Goal: Information Seeking & Learning: Learn about a topic

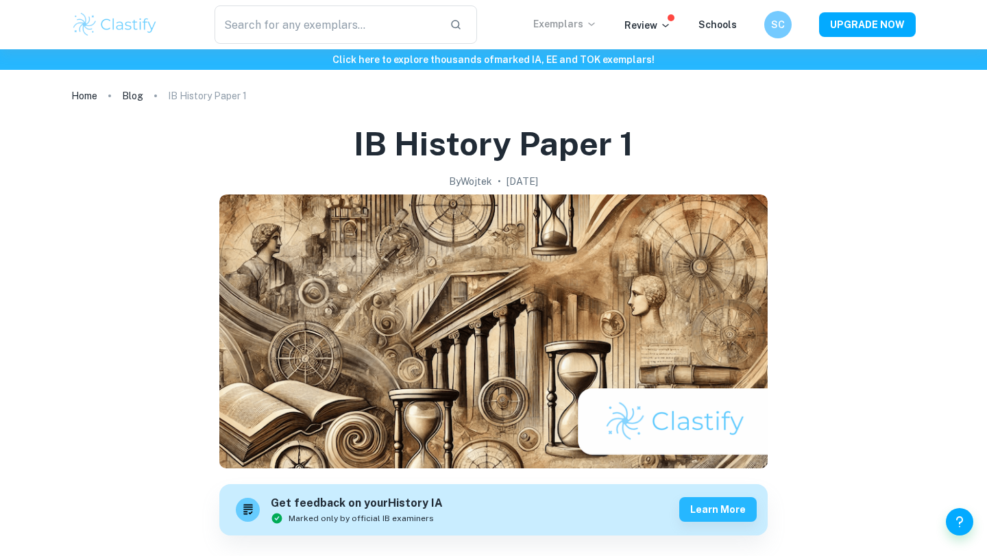
click at [574, 24] on p "Exemplars" at bounding box center [565, 23] width 64 height 15
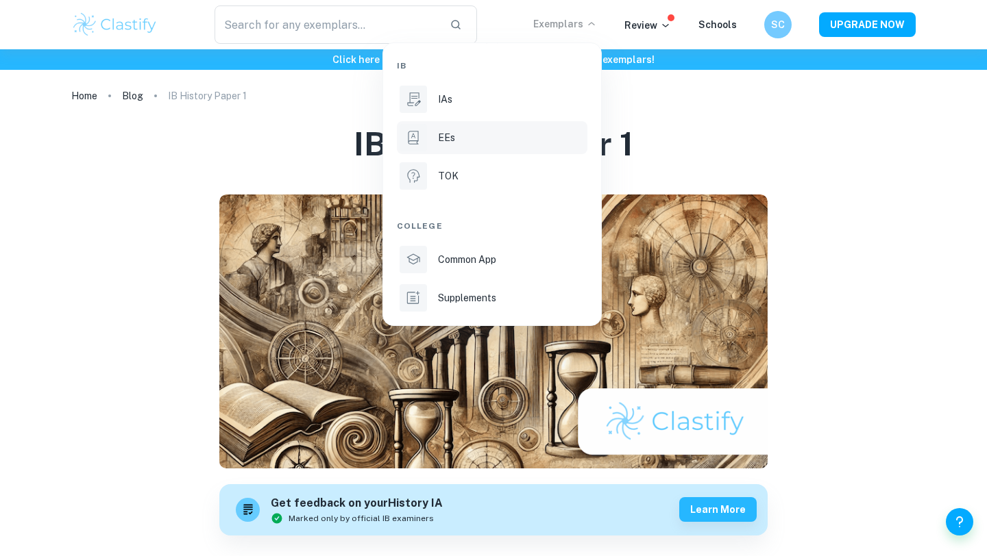
click at [448, 134] on p "EEs" at bounding box center [446, 137] width 17 height 15
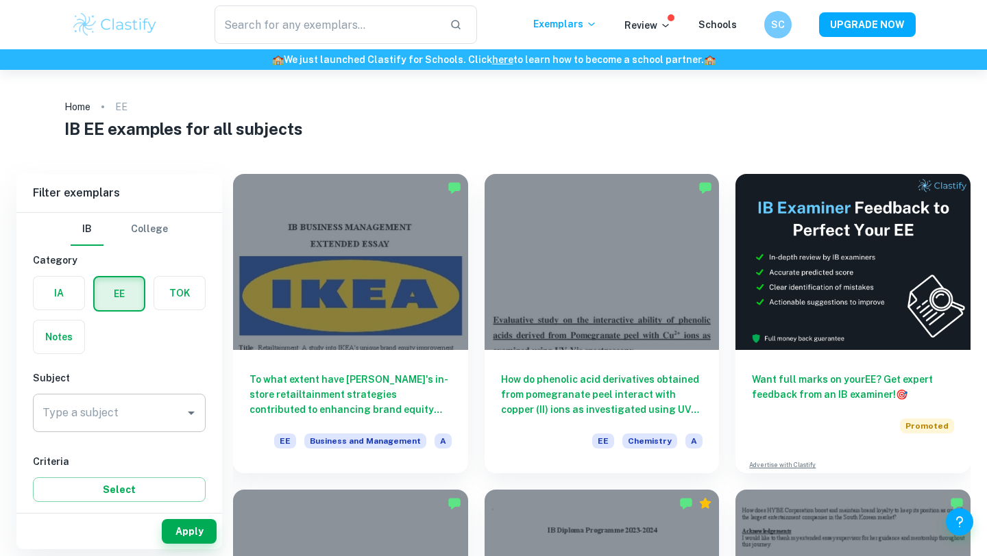
click at [134, 402] on input "Type a subject" at bounding box center [109, 413] width 140 height 26
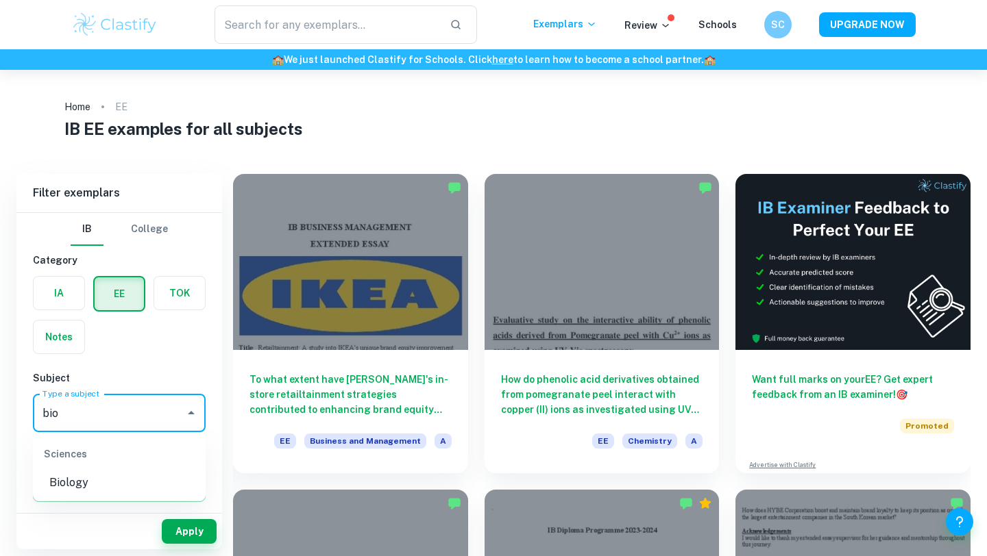
click at [87, 483] on li "Biology" at bounding box center [119, 483] width 173 height 25
type input "Biology"
click at [162, 479] on button "Select" at bounding box center [119, 490] width 173 height 25
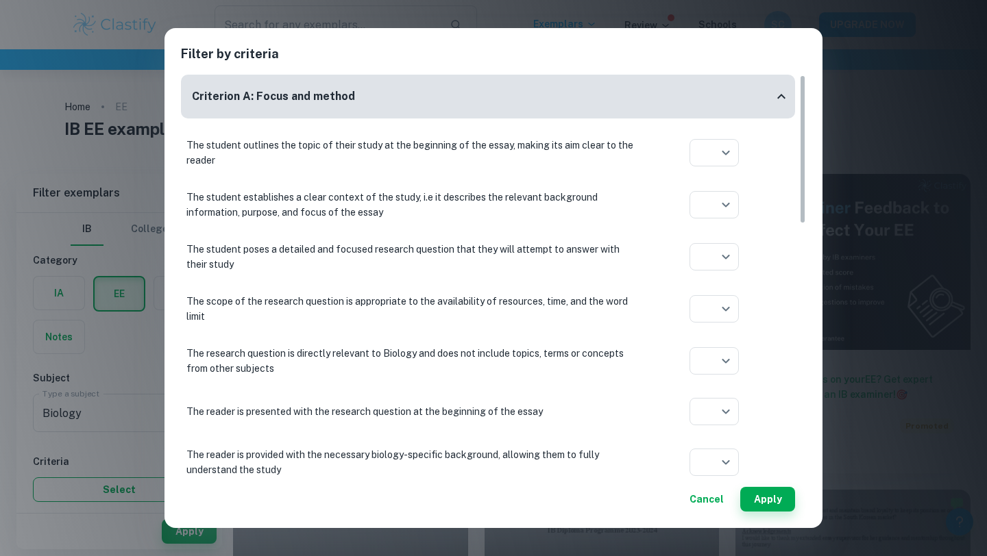
scroll to position [10, 0]
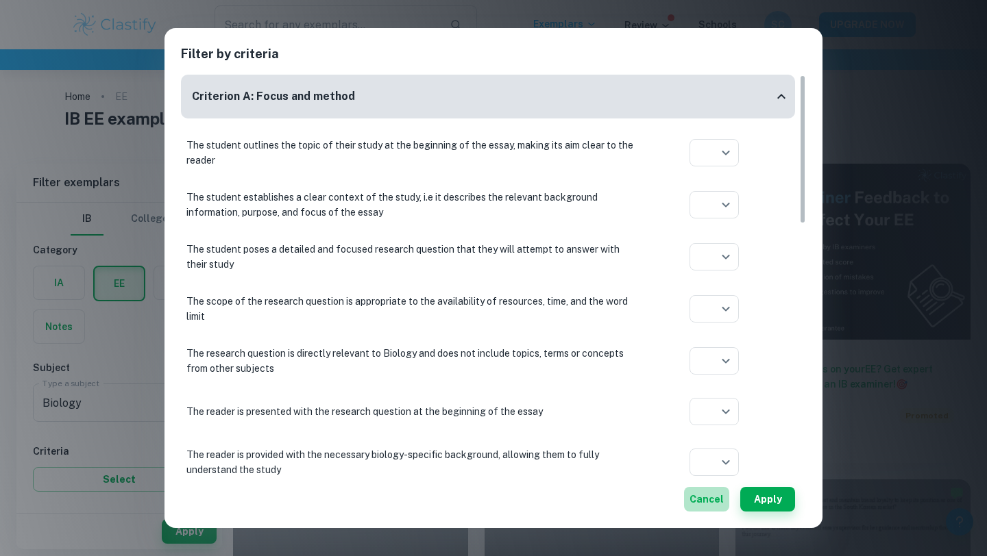
click at [725, 495] on button "Cancel" at bounding box center [706, 499] width 45 height 25
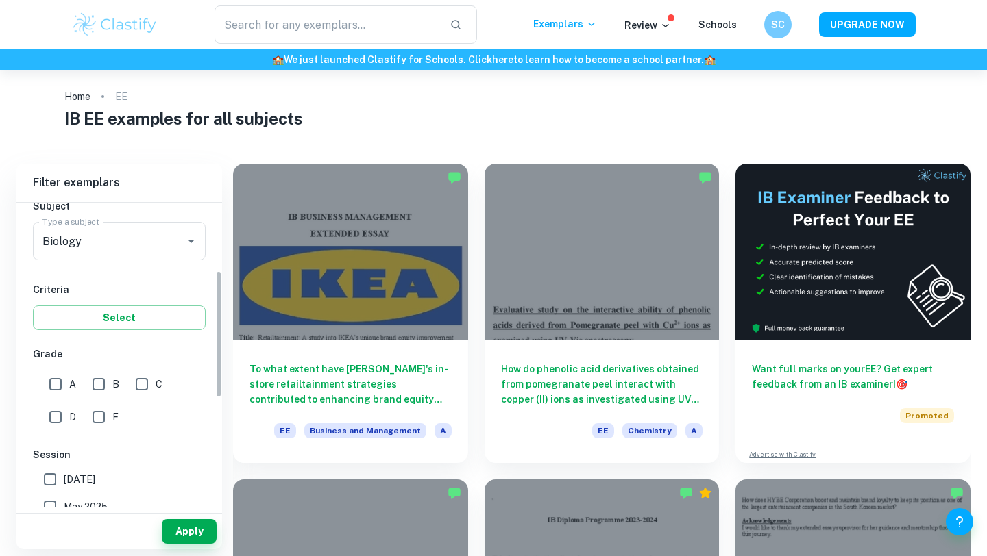
scroll to position [163, 0]
click at [58, 380] on input "A" at bounding box center [55, 382] width 27 height 27
checkbox input "true"
click at [176, 543] on button "Apply" at bounding box center [189, 531] width 55 height 25
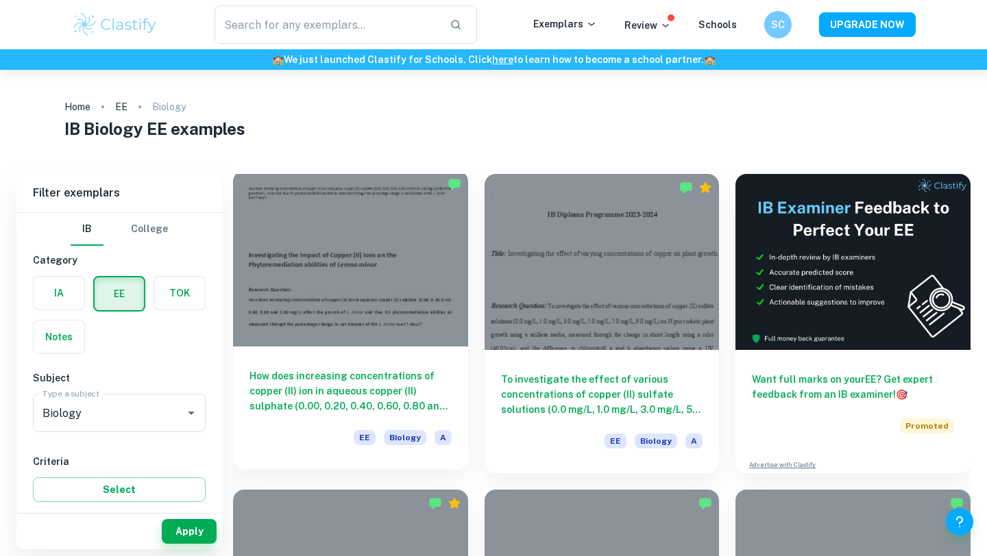
click at [323, 392] on h6 "How does increasing concentrations of copper (II) ion in aqueous copper (II) su…" at bounding box center [350, 391] width 202 height 45
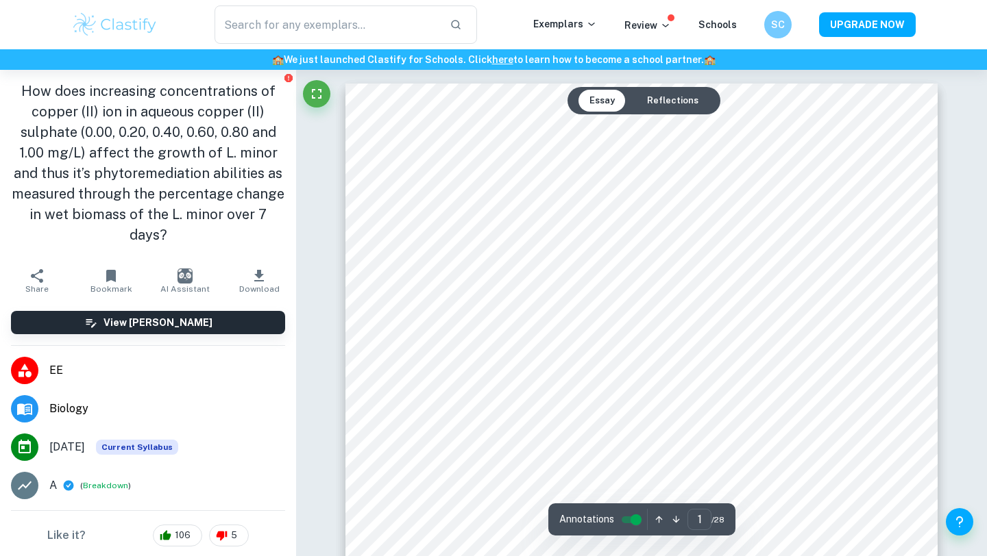
type input "2"
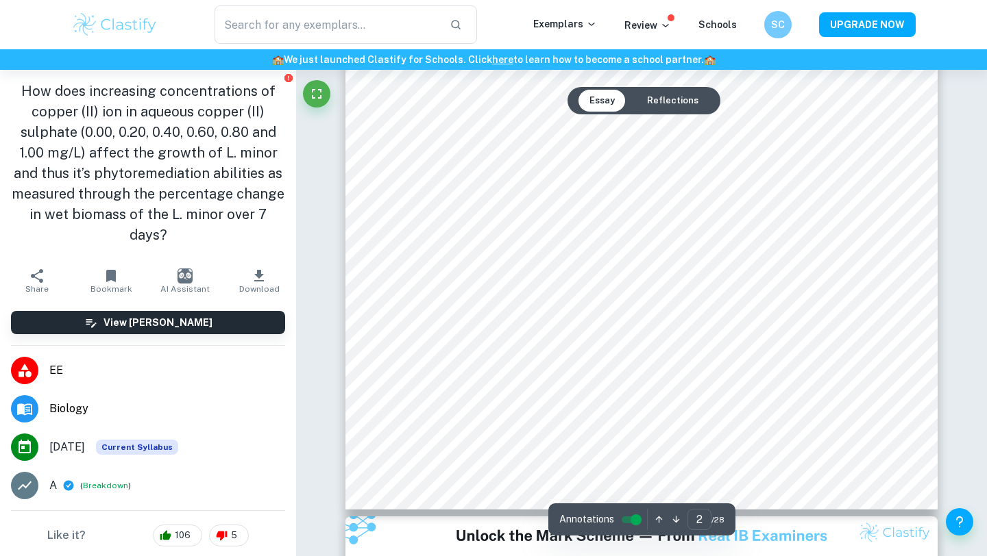
scroll to position [1205, 0]
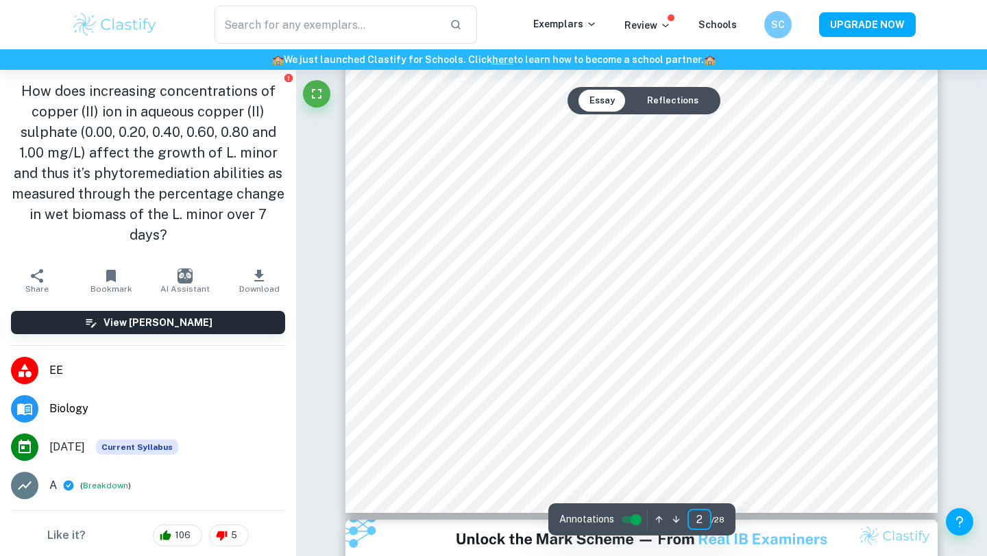
click at [699, 522] on input "2" at bounding box center [699, 519] width 24 height 21
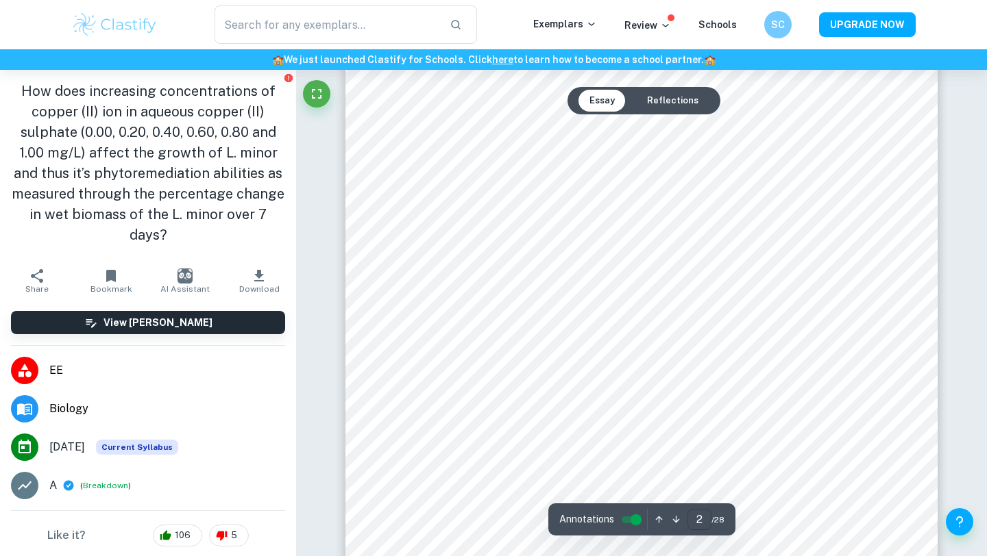
scroll to position [1077, 0]
click at [706, 522] on input "2" at bounding box center [699, 519] width 24 height 21
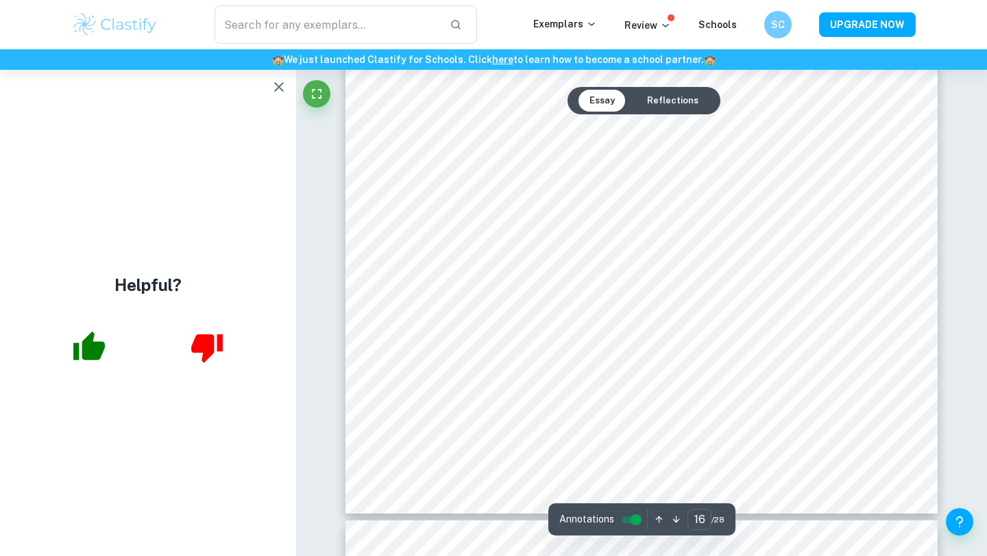
scroll to position [12220, 0]
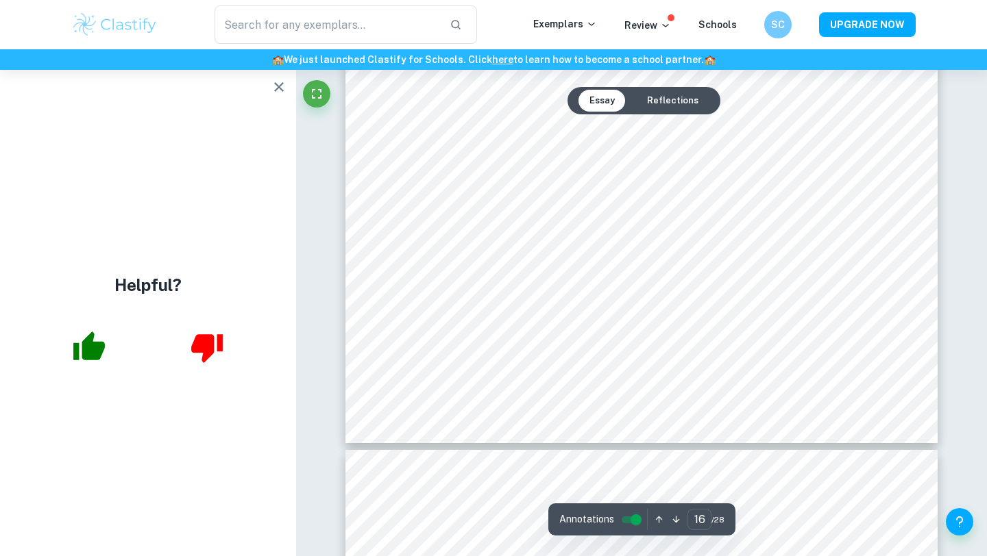
type input "17"
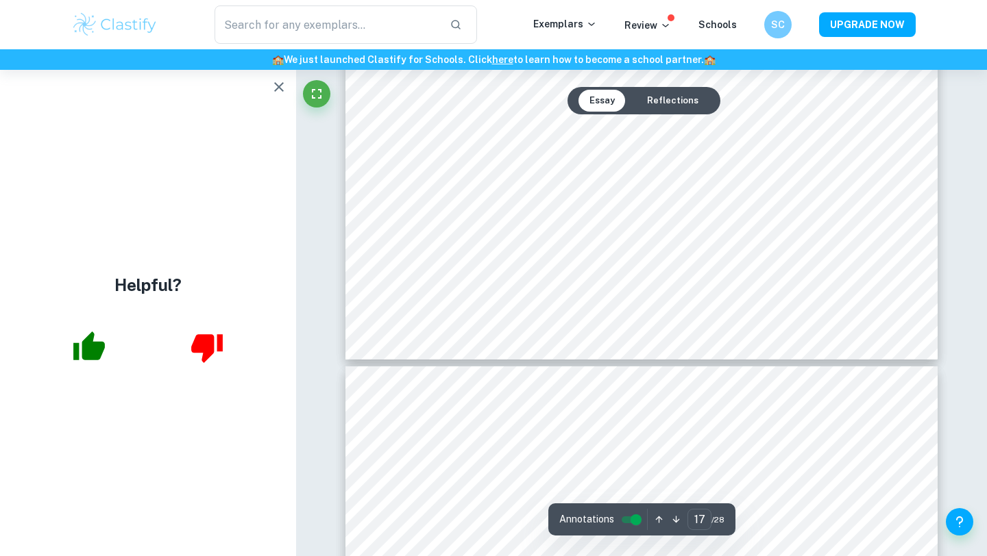
scroll to position [13144, 0]
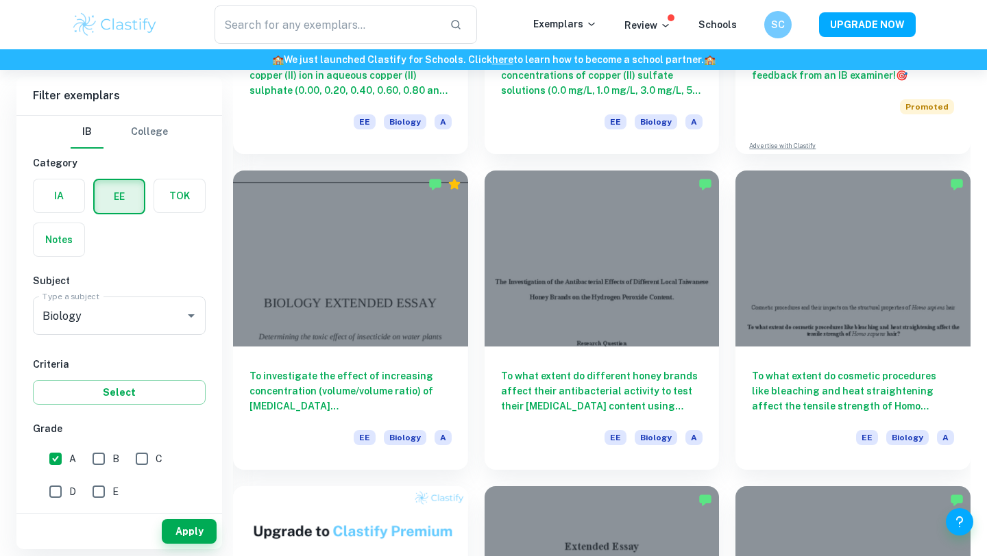
scroll to position [320, 0]
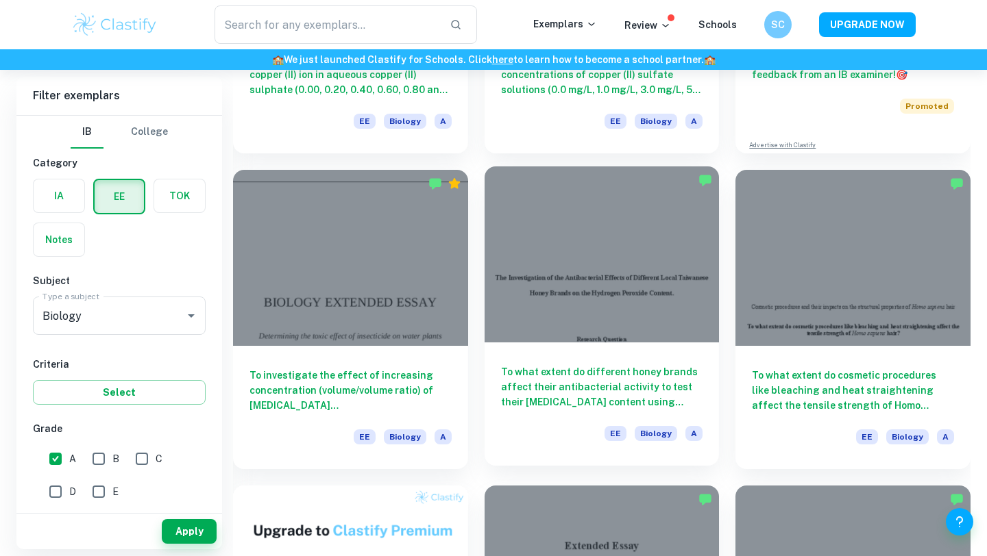
click at [613, 401] on h6 "To what extent do different honey brands affect their antibacterial activity to…" at bounding box center [602, 386] width 202 height 45
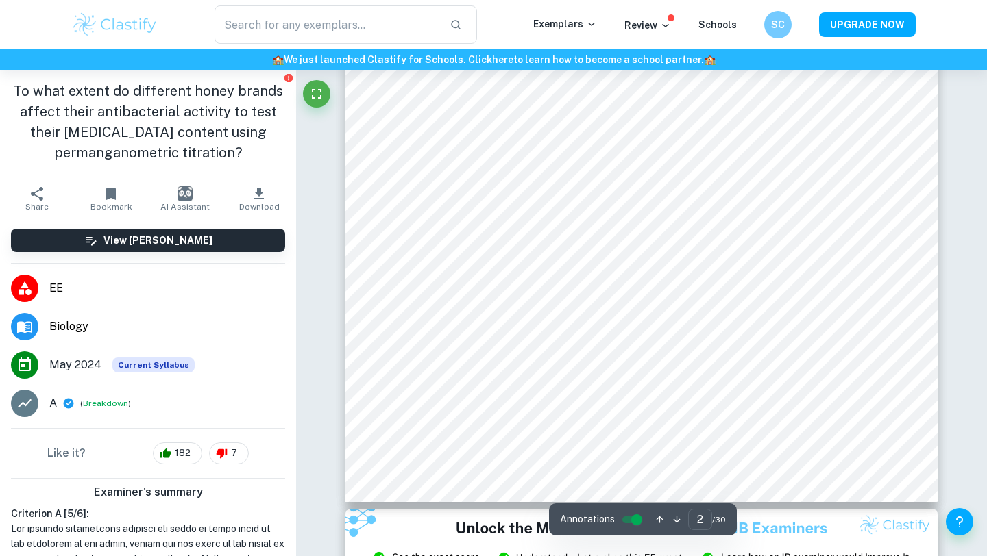
scroll to position [1140, 0]
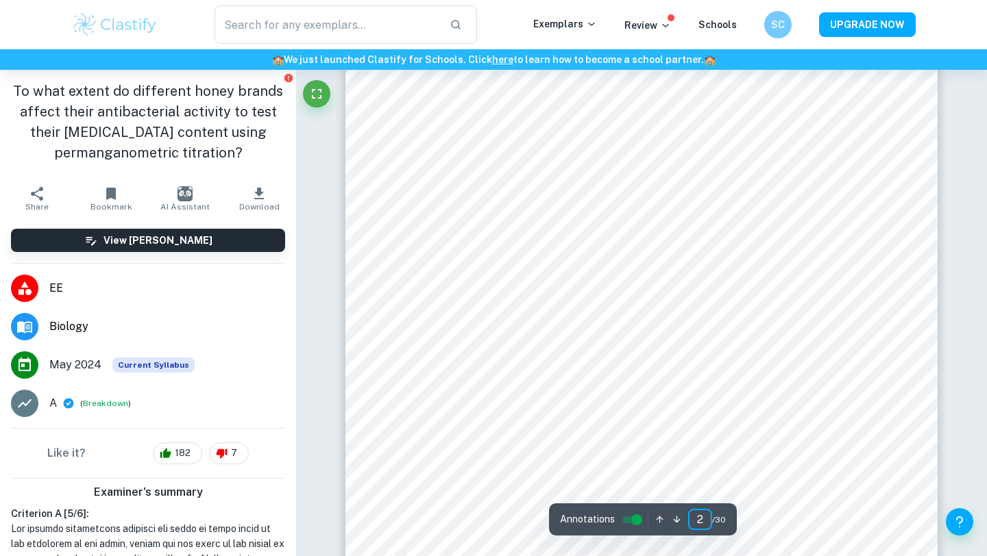
click at [701, 518] on input "2" at bounding box center [700, 519] width 24 height 21
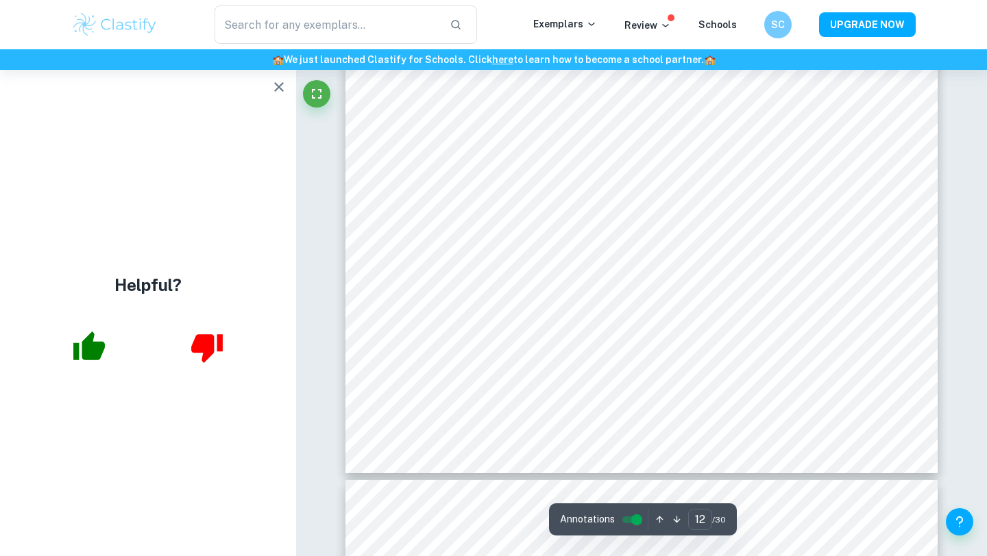
scroll to position [9213, 0]
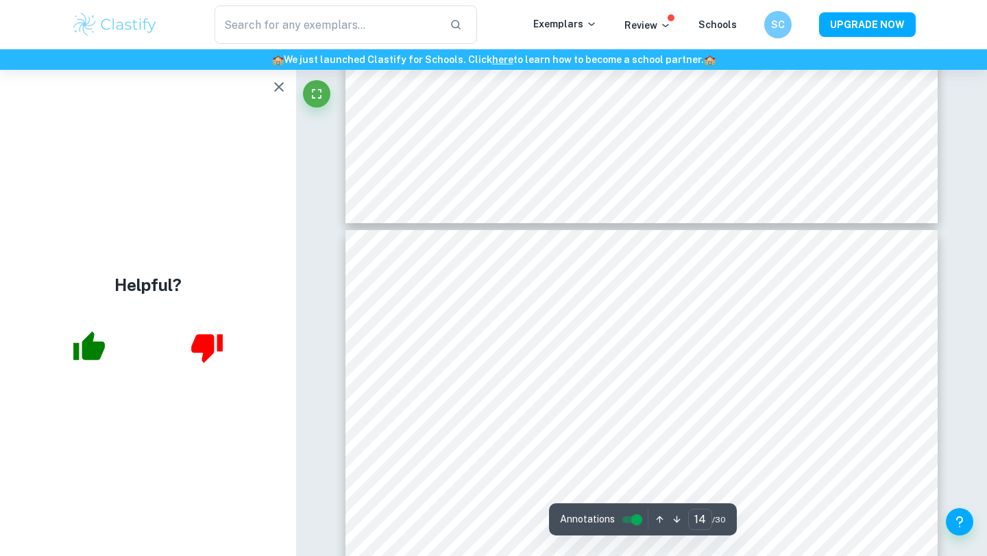
type input "13"
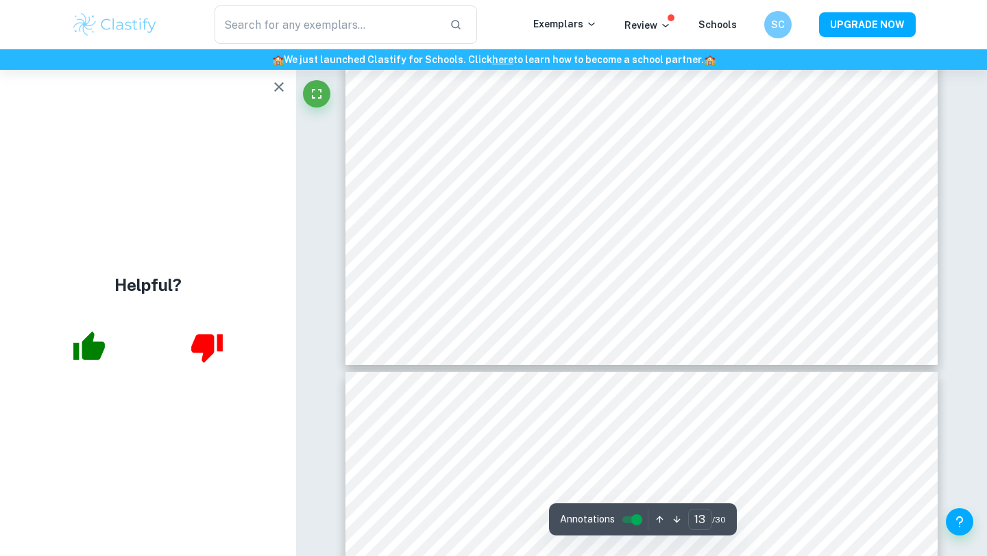
scroll to position [9923, 0]
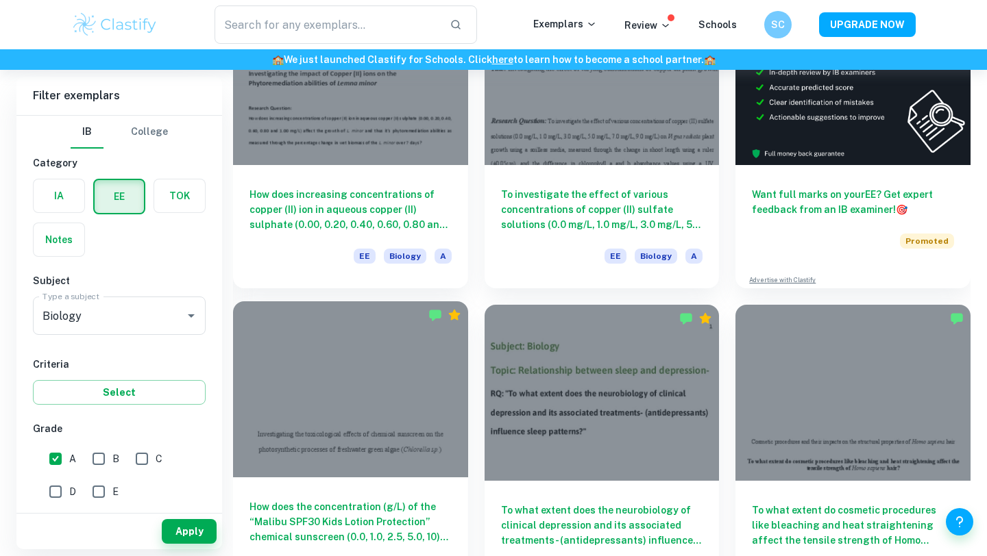
scroll to position [14, 0]
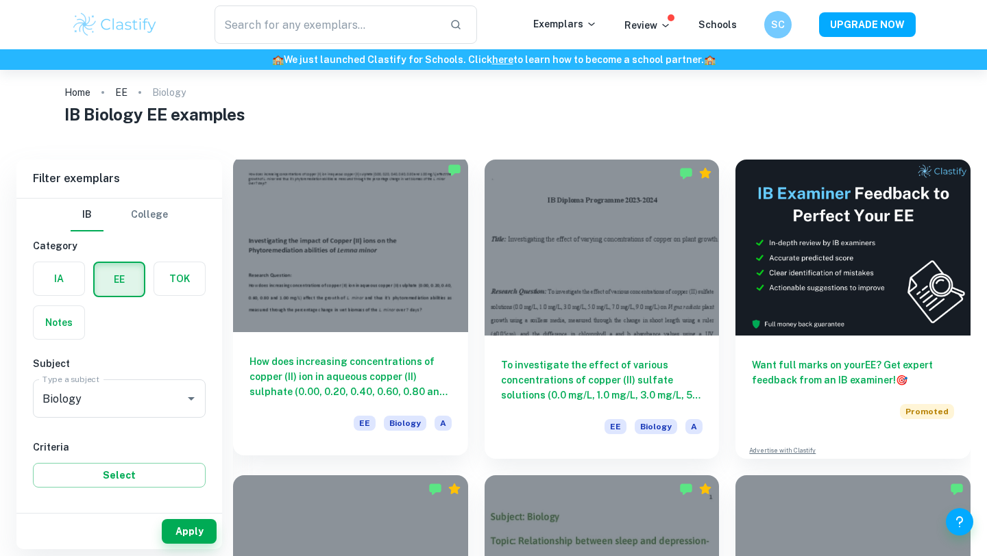
click at [421, 271] on div at bounding box center [350, 244] width 235 height 176
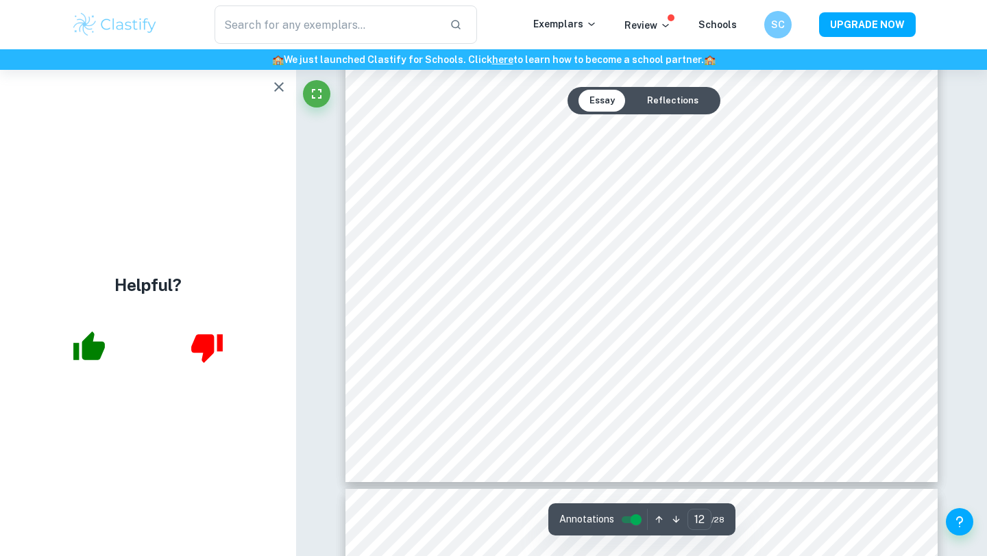
scroll to position [9178, 0]
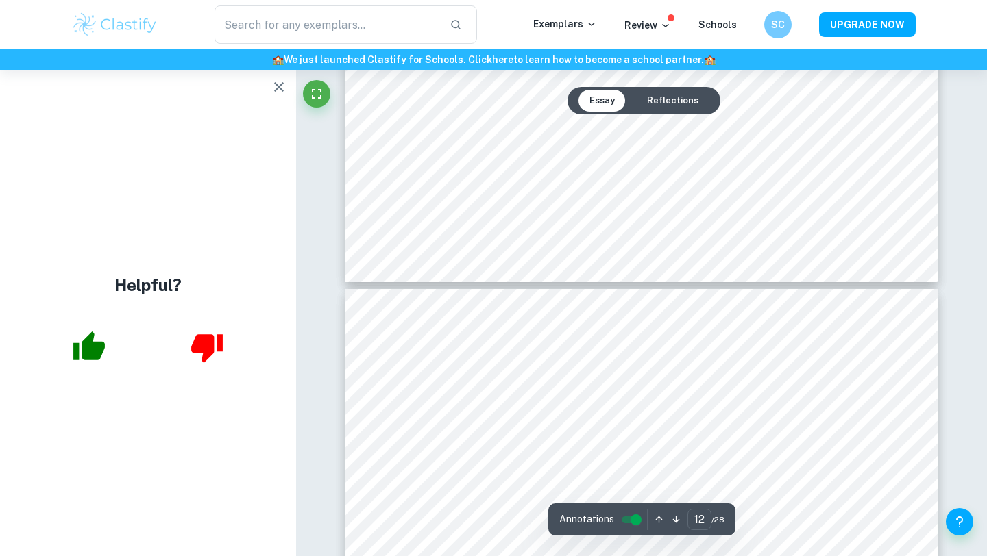
type input "13"
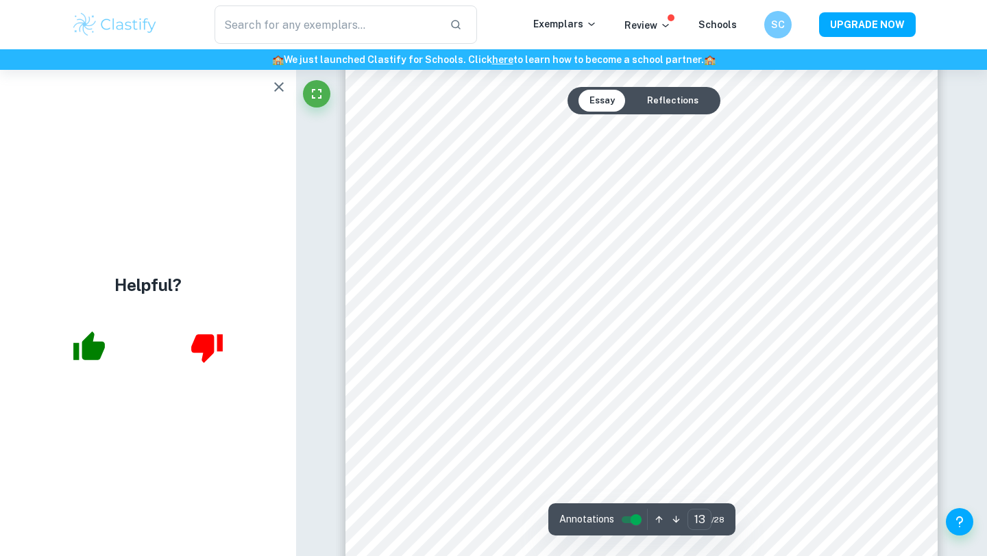
scroll to position [9741, 0]
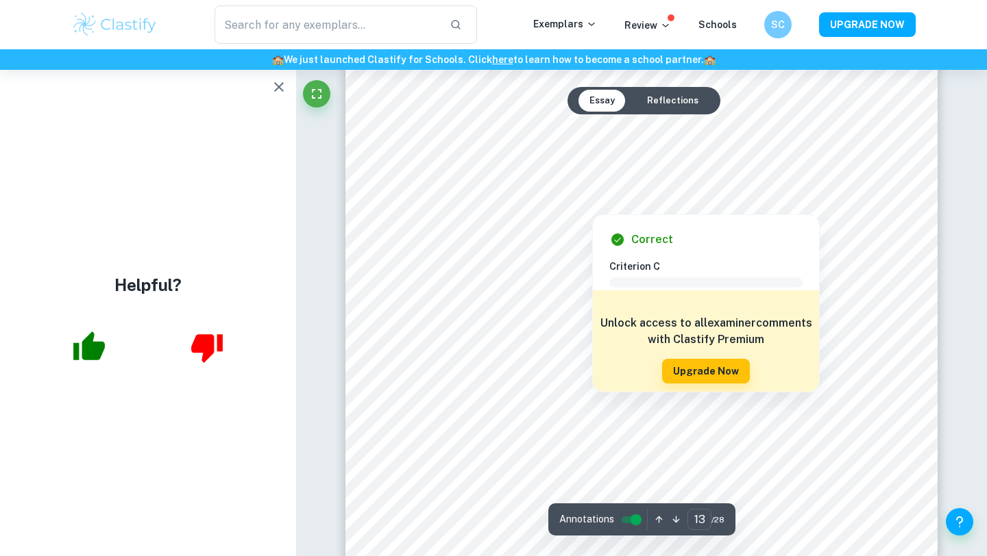
click at [447, 205] on div at bounding box center [592, 205] width 312 height 12
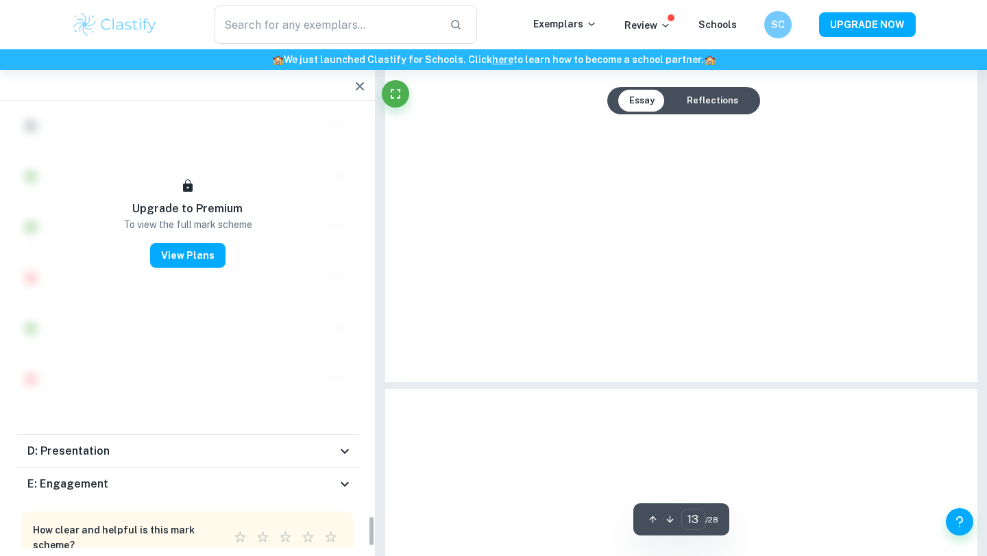
scroll to position [5061, 0]
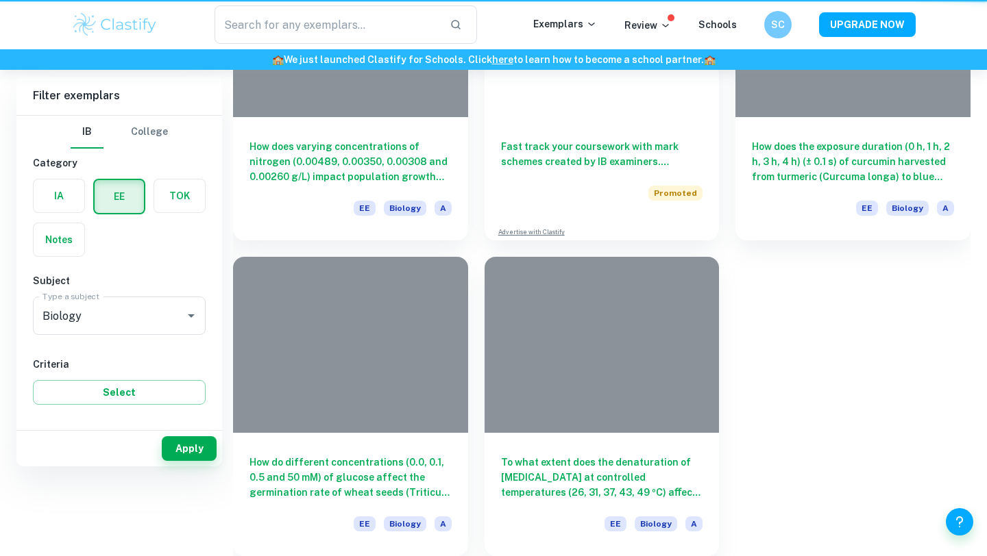
scroll to position [14, 0]
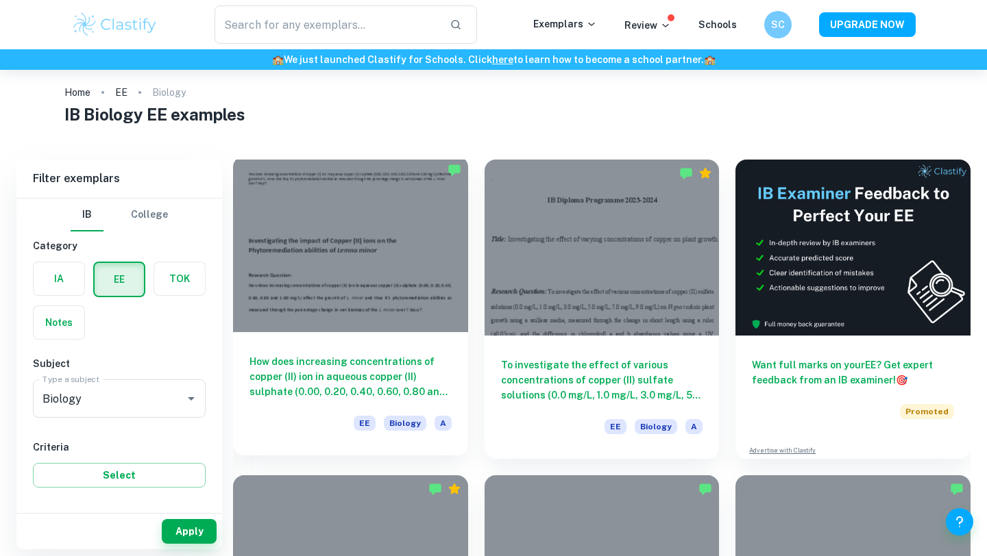
click at [362, 373] on h6 "How does increasing concentrations of copper (II) ion in aqueous copper (II) su…" at bounding box center [350, 376] width 202 height 45
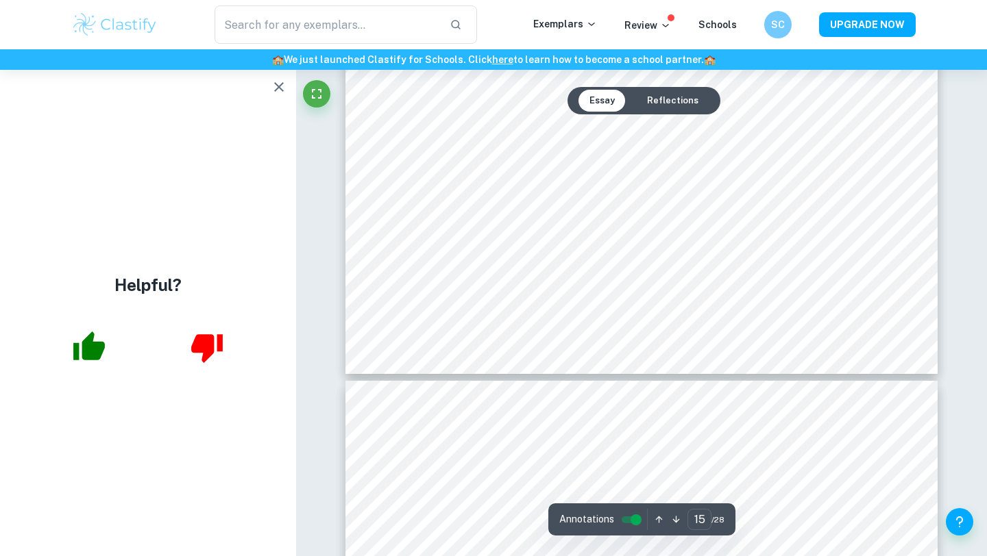
scroll to position [11588, 0]
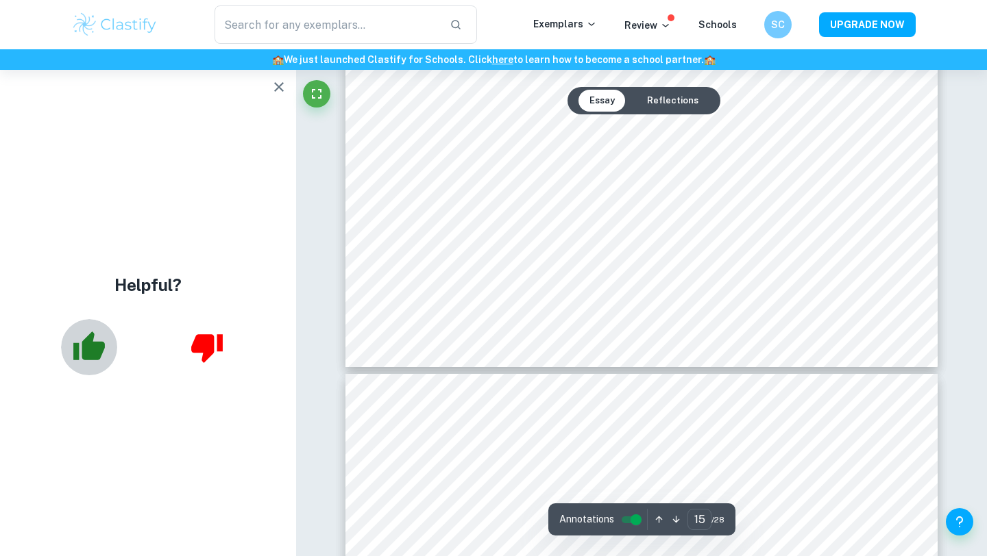
click at [94, 345] on icon "button" at bounding box center [89, 346] width 32 height 29
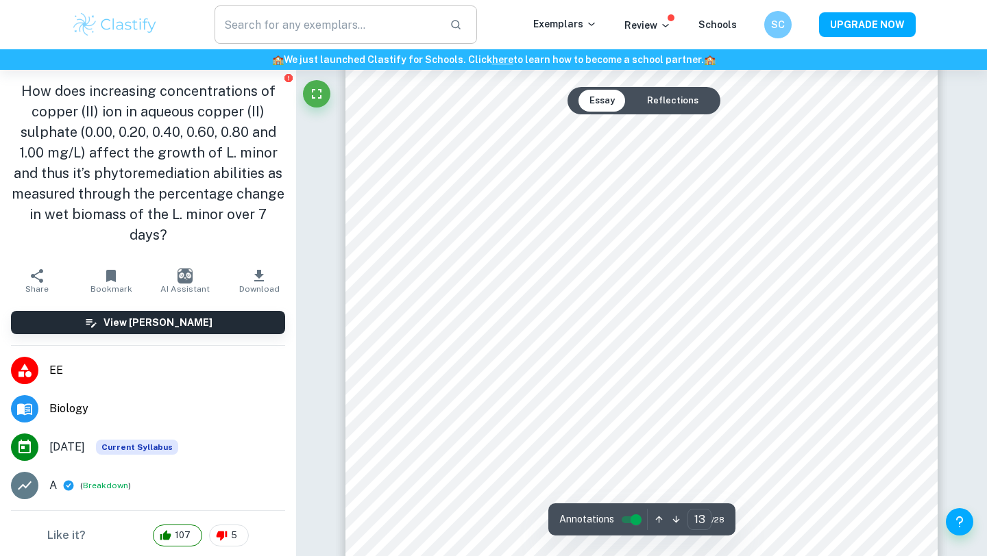
scroll to position [9450, 0]
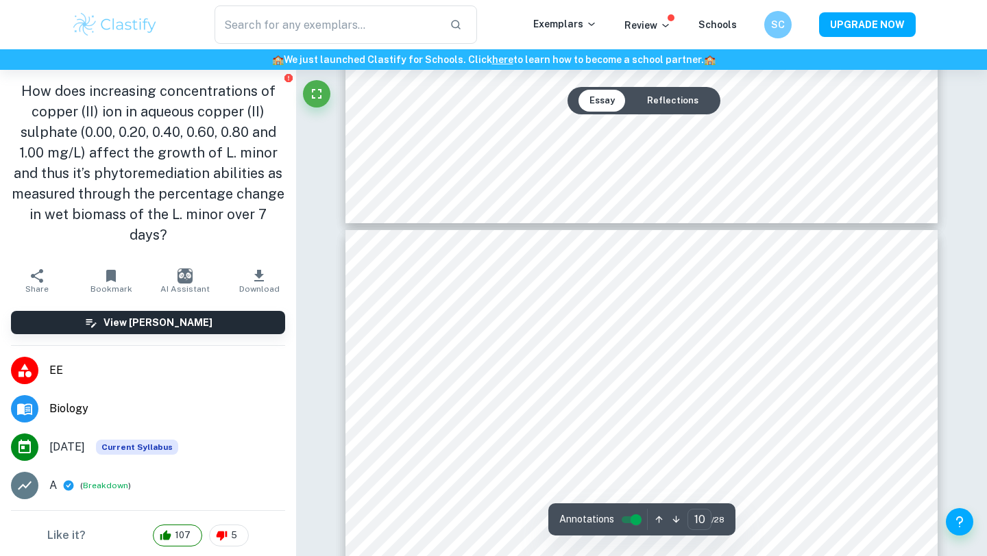
scroll to position [6971, 0]
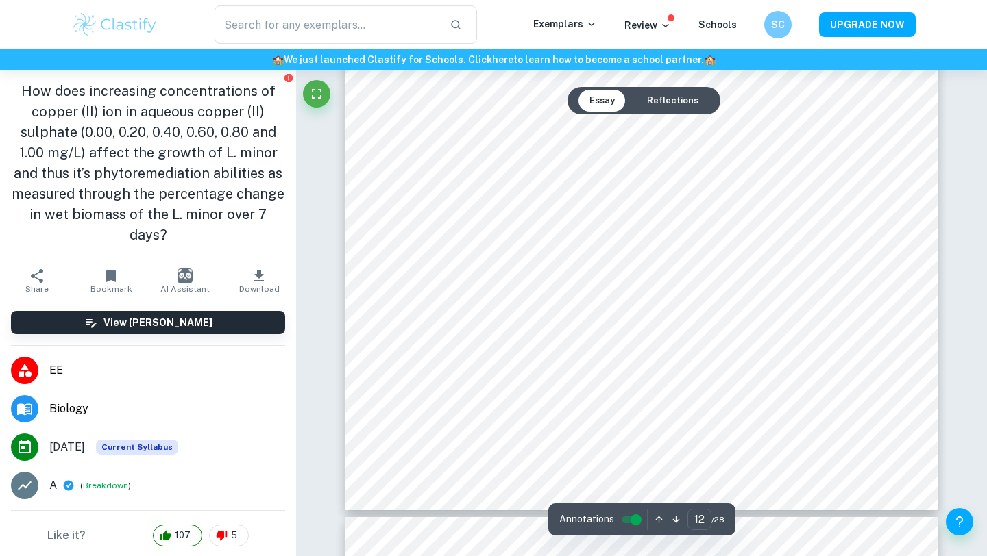
type input "13"
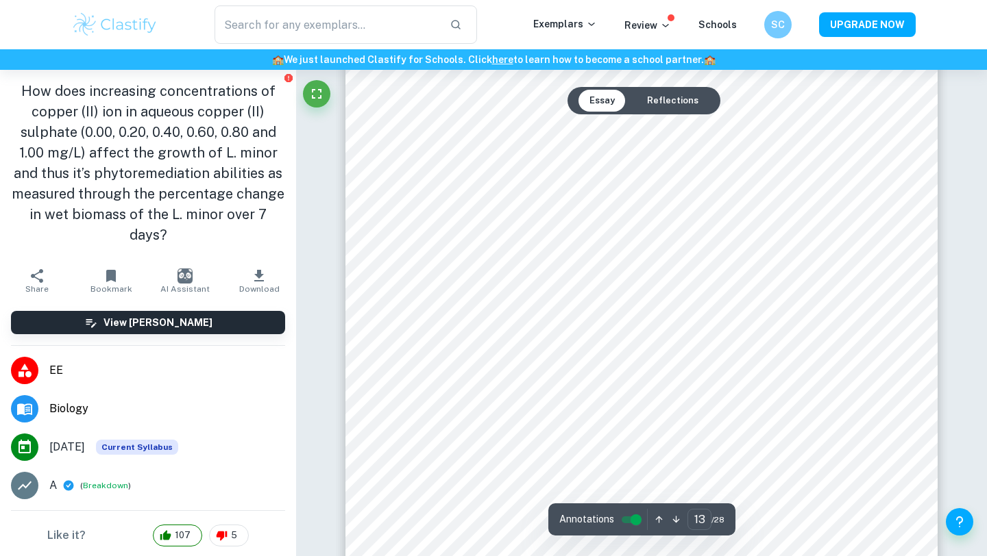
scroll to position [9805, 0]
